Goal: Use online tool/utility

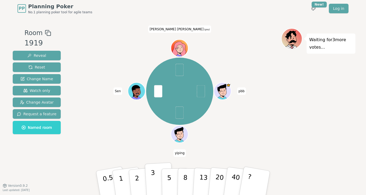
click at [149, 175] on button "3" at bounding box center [159, 182] width 29 height 41
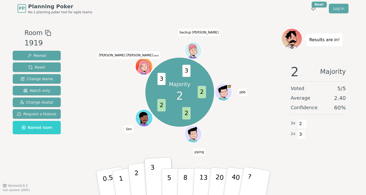
click at [139, 186] on p "2" at bounding box center [137, 183] width 7 height 29
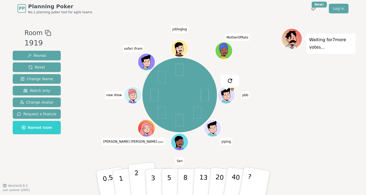
click at [138, 179] on p "2" at bounding box center [137, 183] width 7 height 29
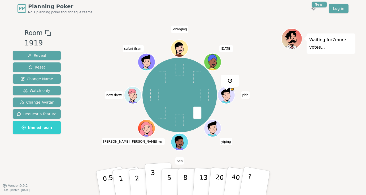
click at [149, 175] on button "3" at bounding box center [159, 182] width 29 height 41
click at [140, 178] on button "2" at bounding box center [143, 183] width 30 height 42
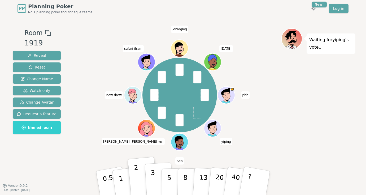
click at [154, 181] on p "3" at bounding box center [154, 183] width 6 height 29
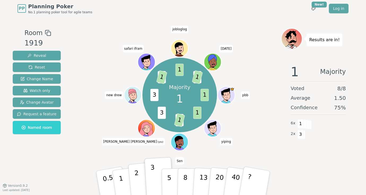
click at [136, 182] on p "2" at bounding box center [137, 183] width 7 height 29
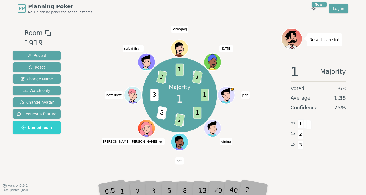
click at [123, 186] on div "1" at bounding box center [127, 182] width 18 height 20
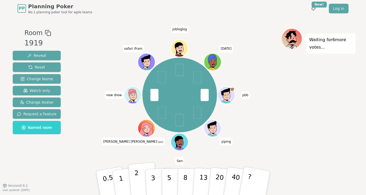
click at [140, 175] on button "2" at bounding box center [143, 183] width 30 height 42
click at [171, 174] on p "5" at bounding box center [169, 182] width 5 height 29
